Goal: Task Accomplishment & Management: Manage account settings

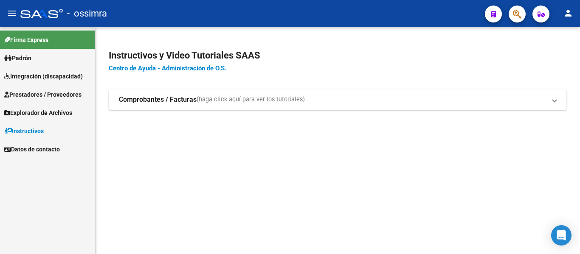
click at [82, 74] on span "Integración (discapacidad)" at bounding box center [43, 76] width 79 height 9
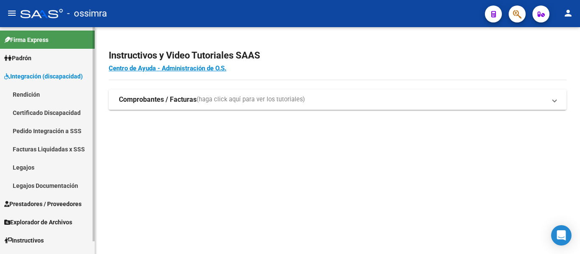
click at [37, 169] on link "Legajos" at bounding box center [47, 167] width 95 height 18
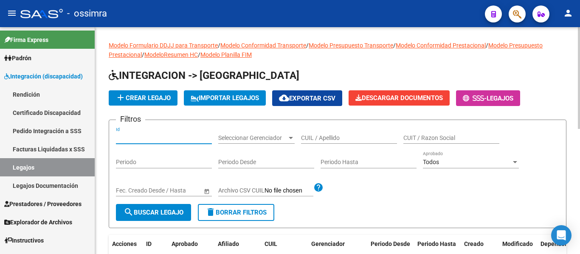
click at [163, 135] on input "Id" at bounding box center [164, 138] width 96 height 7
type input "233"
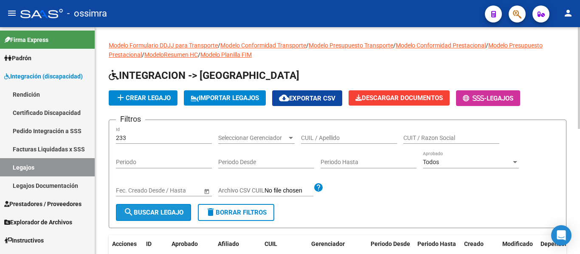
click at [178, 211] on span "search Buscar Legajo" at bounding box center [154, 213] width 60 height 8
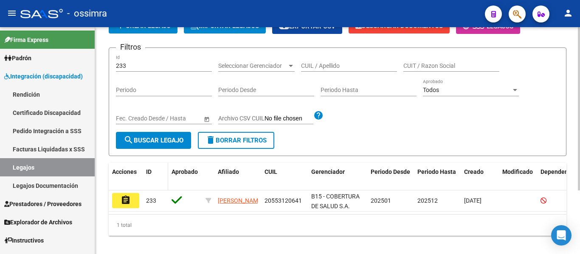
scroll to position [85, 0]
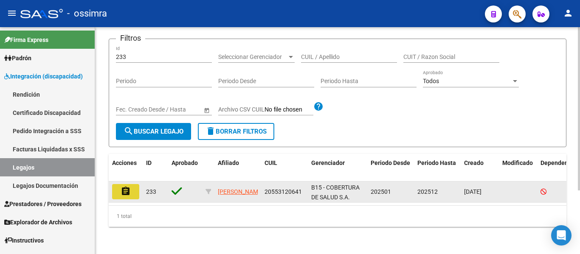
click at [127, 187] on mat-icon "assignment" at bounding box center [126, 191] width 10 height 10
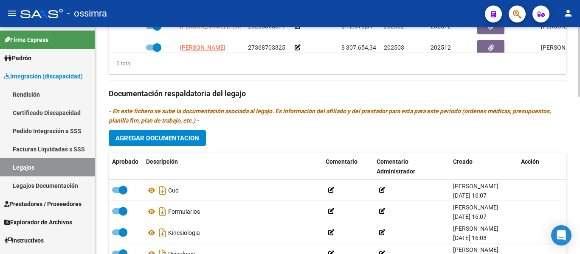
scroll to position [468, 0]
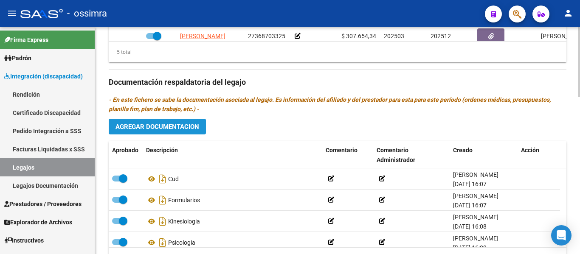
click at [179, 122] on button "Agregar Documentacion" at bounding box center [157, 127] width 97 height 16
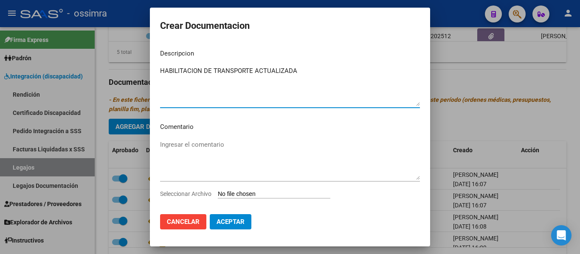
type textarea "HABILITACION DE TRANSPORTE ACTUALIZADA"
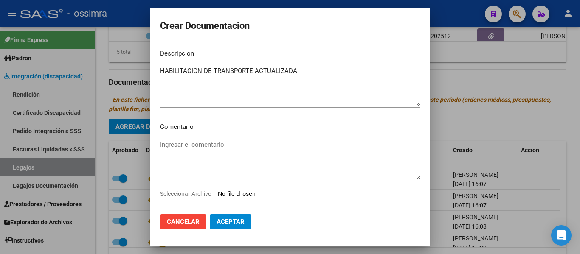
click at [256, 190] on app-file-uploader "Seleccionar Archivo" at bounding box center [248, 194] width 177 height 8
click at [240, 194] on input "Seleccionar Archivo" at bounding box center [274, 195] width 112 height 8
type input "C:\fakepath\HABILITACION DE TRANSPORTE ACTUALIZADA..pdf"
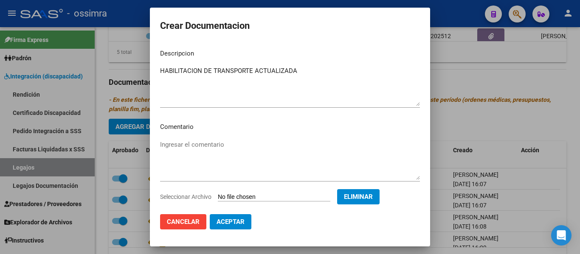
click at [297, 71] on textarea "HABILITACION DE TRANSPORTE ACTUALIZADA" at bounding box center [290, 86] width 260 height 40
click at [297, 226] on mat-dialog-actions "Cancelar Aceptar" at bounding box center [290, 222] width 260 height 29
click at [237, 222] on span "Aceptar" at bounding box center [231, 222] width 28 height 8
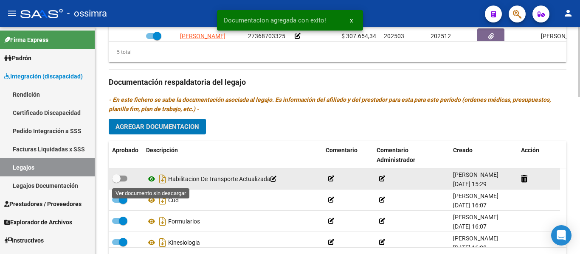
click at [152, 179] on icon at bounding box center [151, 179] width 11 height 10
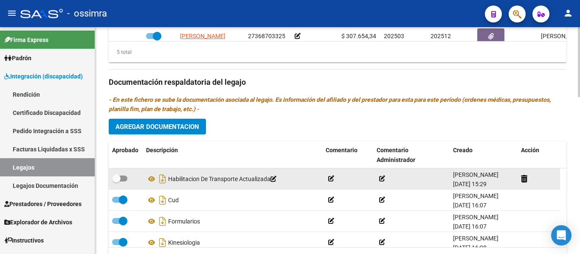
click at [118, 179] on span at bounding box center [116, 178] width 8 height 8
click at [116, 182] on input "checkbox" at bounding box center [116, 182] width 0 height 0
checkbox input "true"
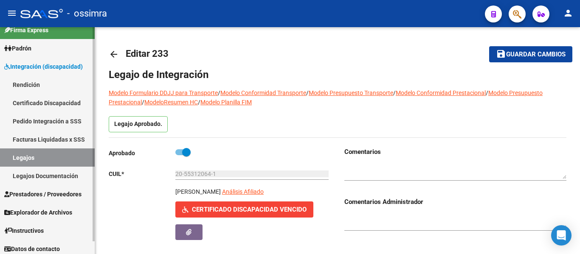
scroll to position [14, 0]
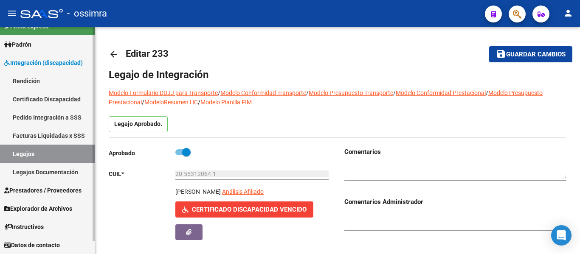
click at [36, 157] on link "Legajos" at bounding box center [47, 154] width 95 height 18
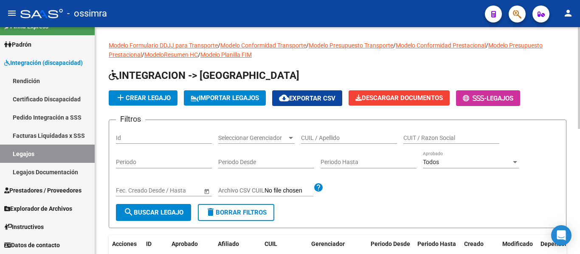
click at [151, 139] on input "Id" at bounding box center [164, 138] width 96 height 7
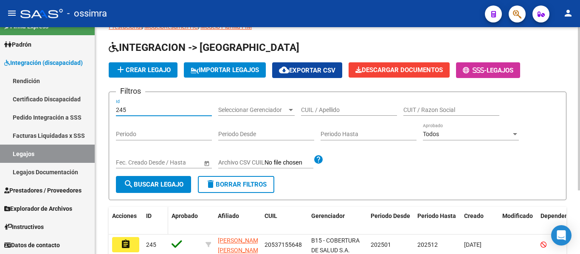
scroll to position [88, 0]
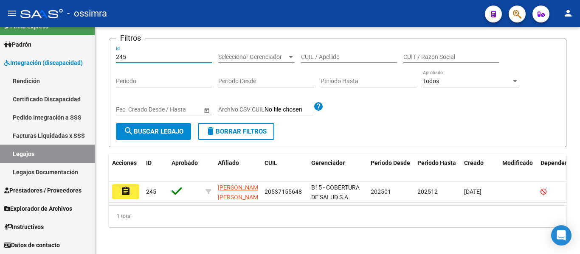
type input "245"
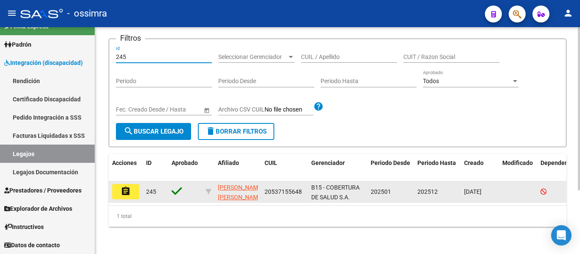
click at [129, 186] on mat-icon "assignment" at bounding box center [126, 191] width 10 height 10
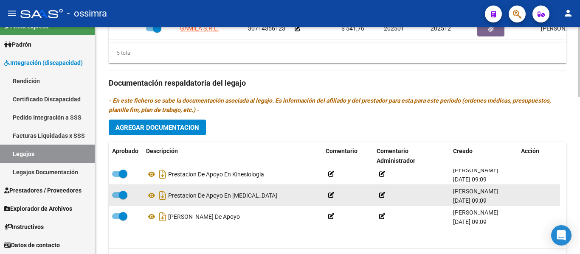
scroll to position [73, 0]
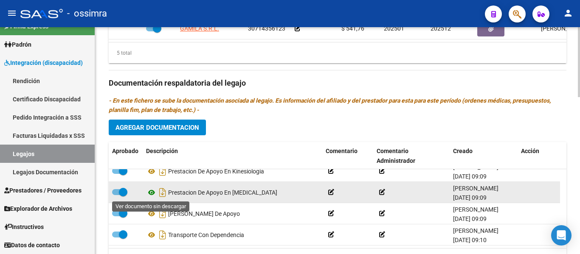
click at [150, 194] on icon at bounding box center [151, 193] width 11 height 10
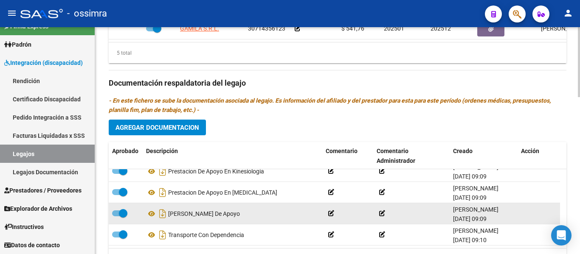
scroll to position [30, 0]
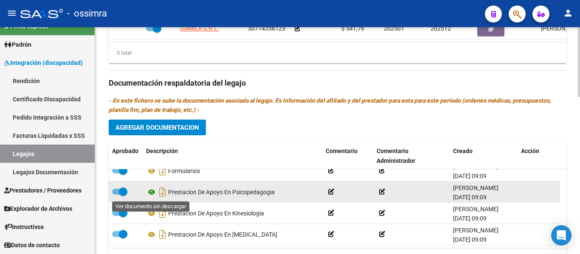
click at [147, 191] on icon at bounding box center [151, 192] width 11 height 10
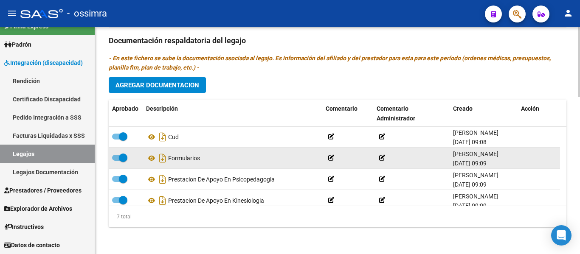
scroll to position [0, 0]
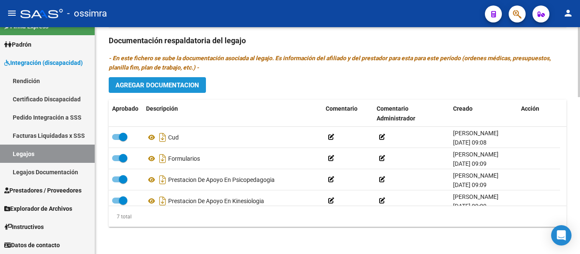
click at [159, 87] on span "Agregar Documentacion" at bounding box center [157, 86] width 84 height 8
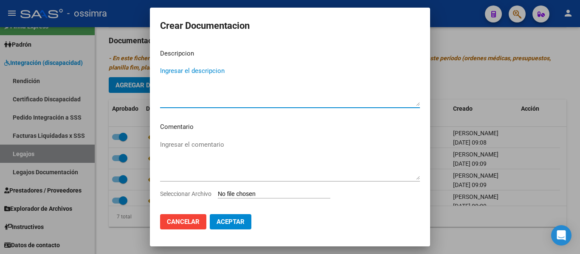
click at [183, 95] on textarea "Ingresar el descripcion" at bounding box center [290, 86] width 260 height 40
type textarea "RNP ACTUALIZADO-PSICOPEDAOGIA"
click at [245, 194] on input "Seleccionar Archivo" at bounding box center [274, 195] width 112 height 8
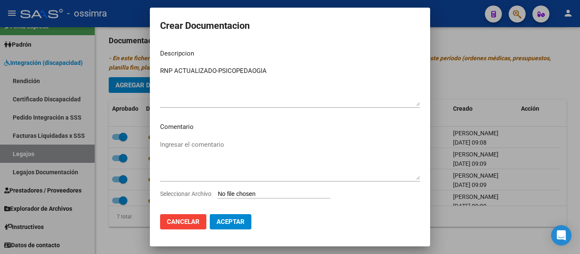
type input "C:\fakepath\RNP PSICOPEDAGOGIA- [PERSON_NAME].pdf"
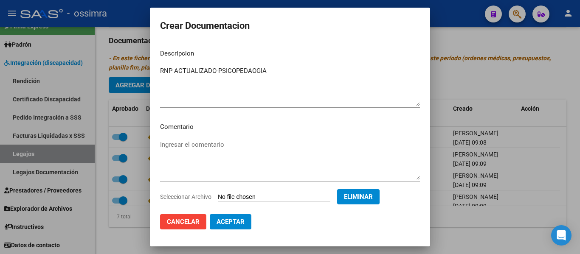
click at [225, 224] on span "Aceptar" at bounding box center [231, 222] width 28 height 8
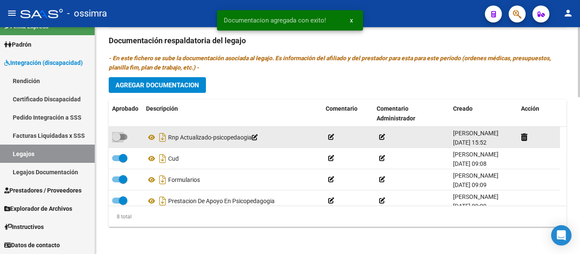
click at [121, 135] on span at bounding box center [119, 137] width 15 height 6
click at [116, 140] on input "checkbox" at bounding box center [116, 140] width 0 height 0
checkbox input "true"
